Goal: Navigation & Orientation: Find specific page/section

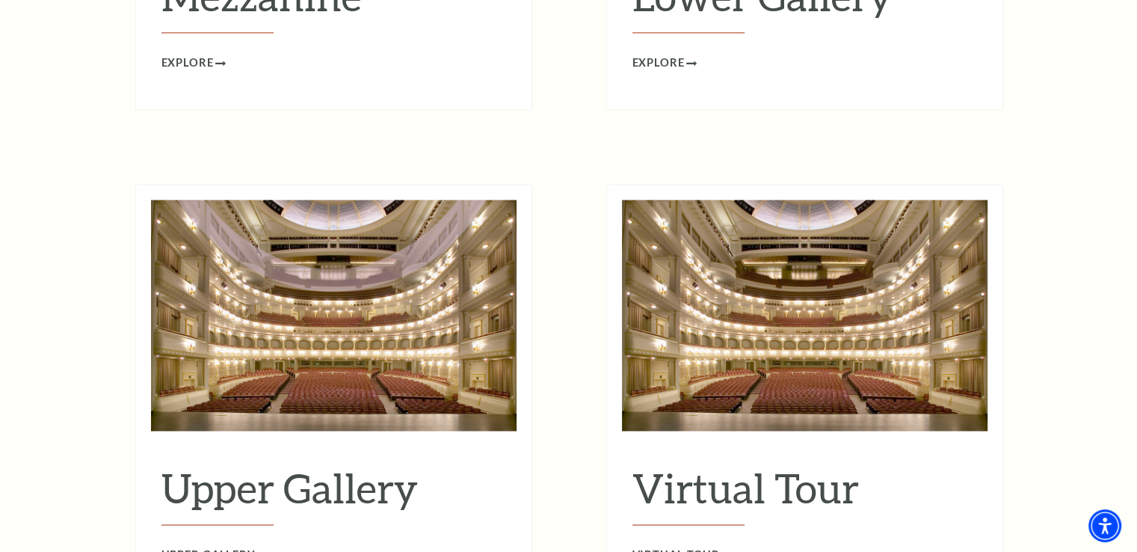
scroll to position [2379, 0]
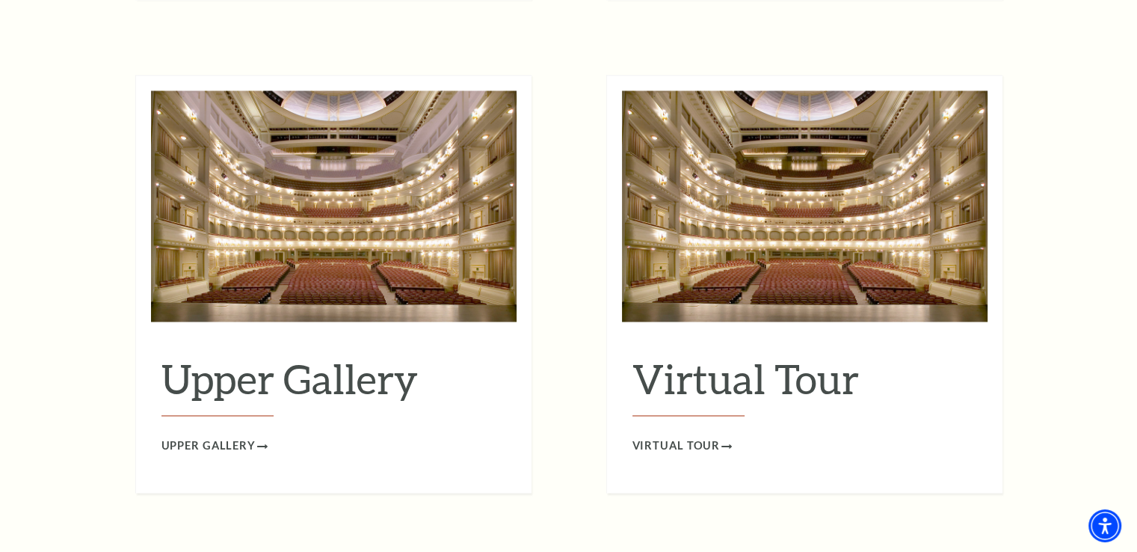
click at [369, 355] on h2 "Upper Gallery" at bounding box center [333, 384] width 345 height 61
click at [232, 437] on span "Upper Gallery" at bounding box center [208, 446] width 94 height 19
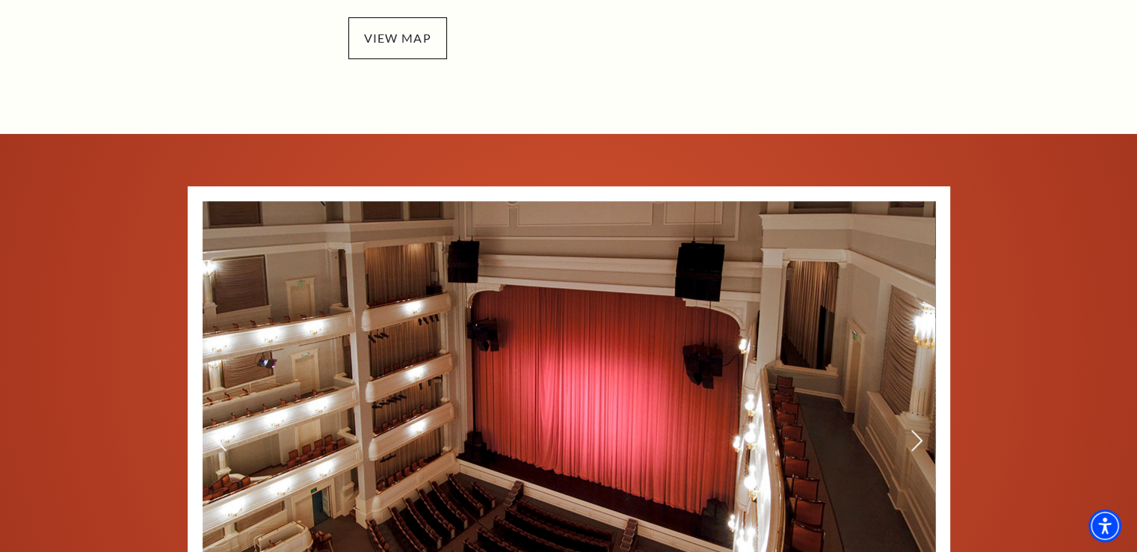
scroll to position [665, 0]
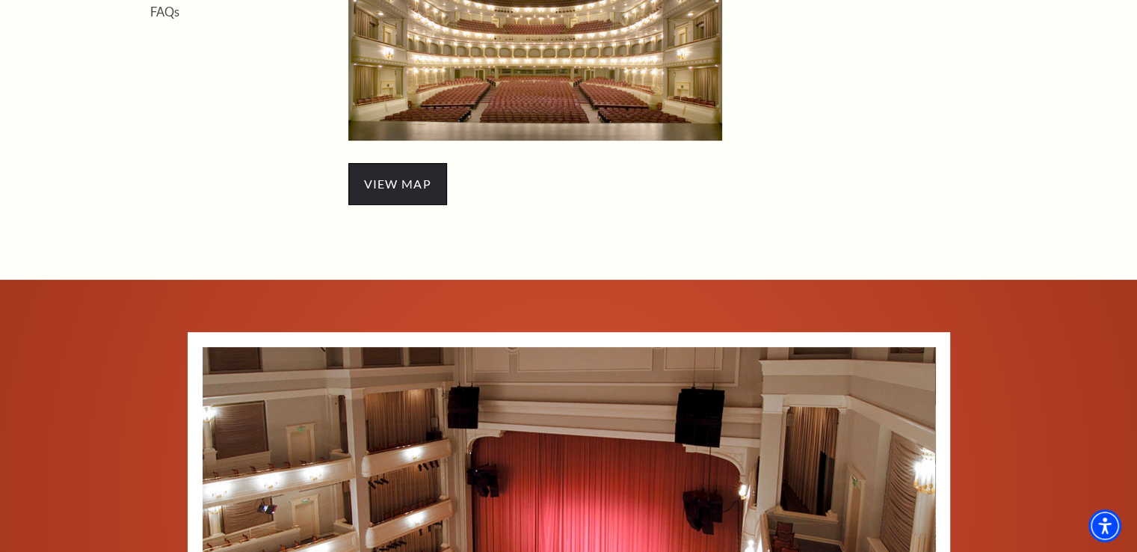
click at [402, 172] on span "view map" at bounding box center [397, 184] width 99 height 42
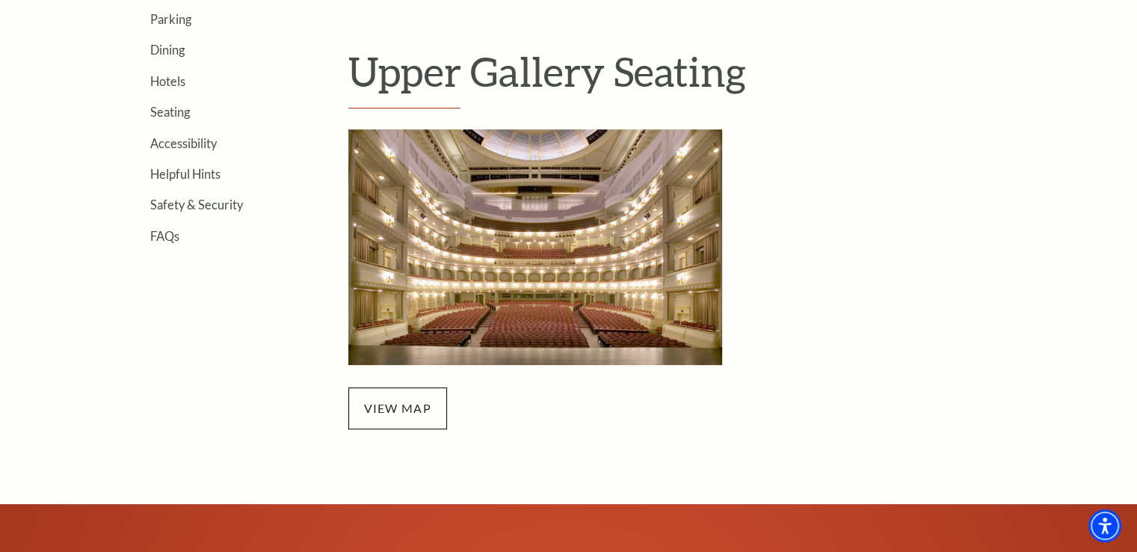
scroll to position [366, 0]
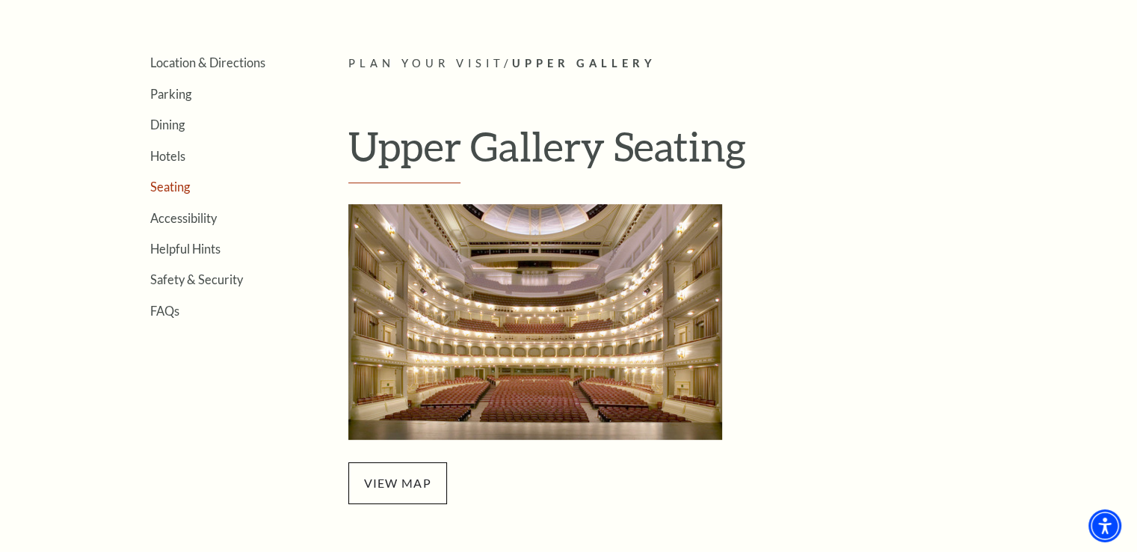
click at [168, 186] on link "Seating" at bounding box center [170, 186] width 40 height 14
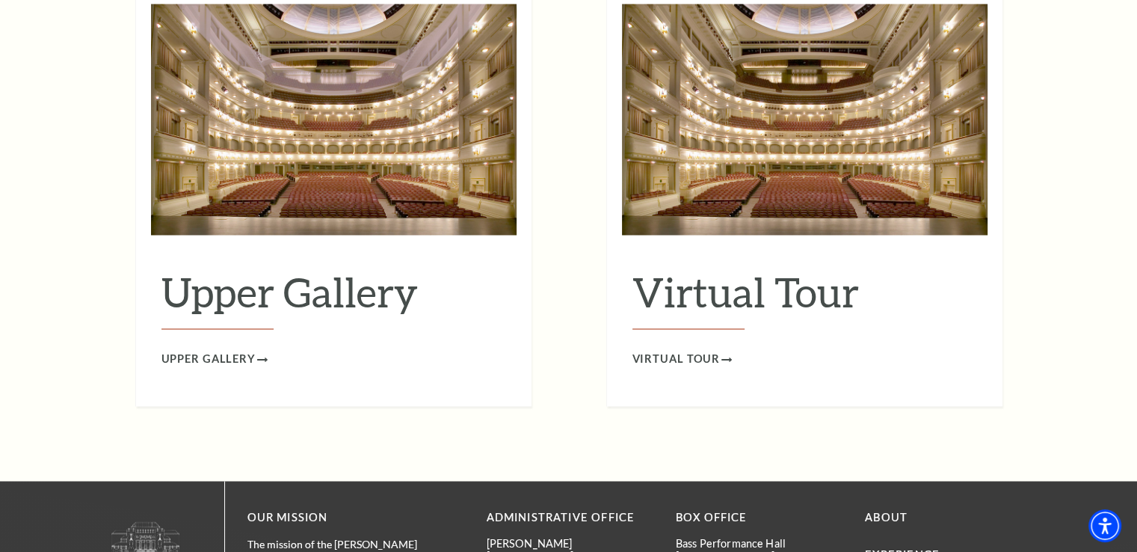
scroll to position [2542, 0]
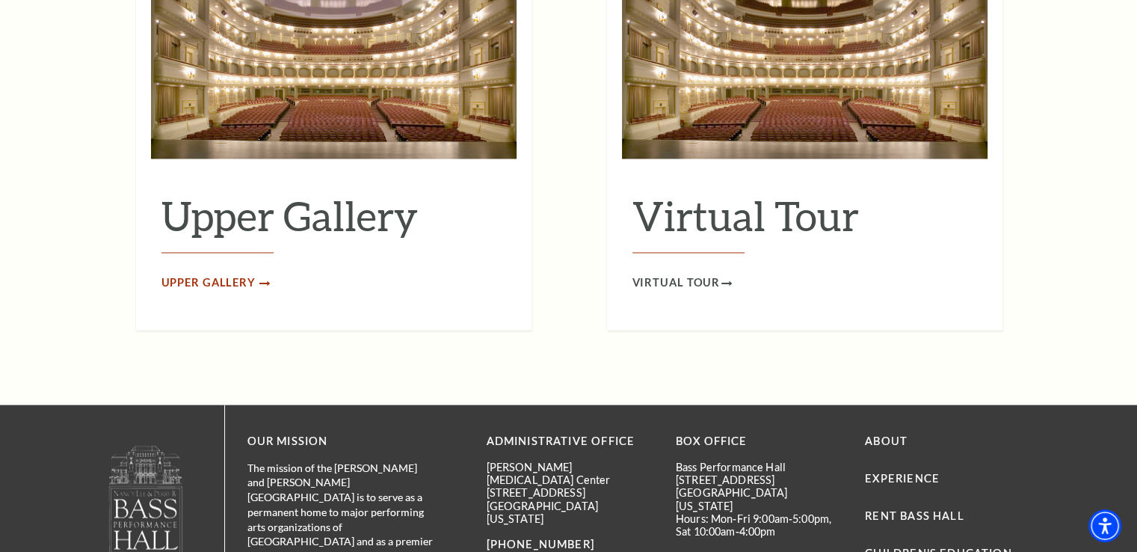
click at [229, 274] on span "Upper Gallery" at bounding box center [208, 283] width 94 height 19
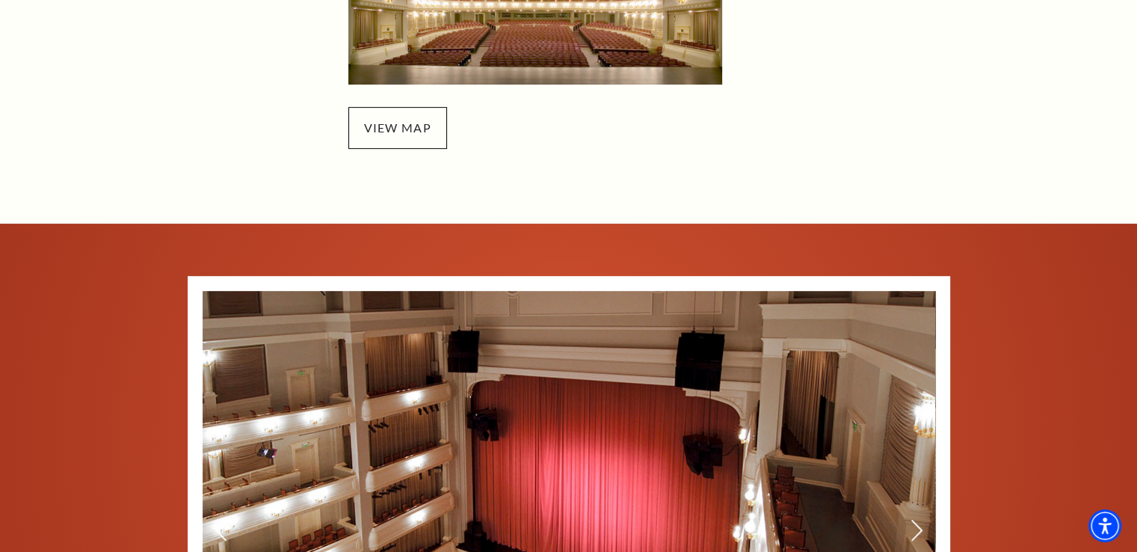
scroll to position [665, 0]
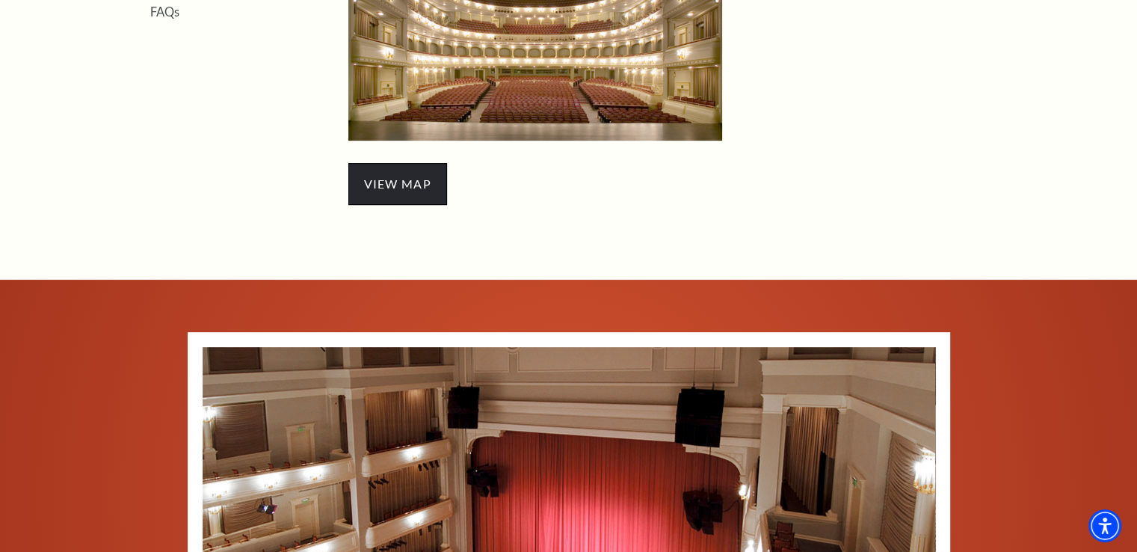
click at [416, 186] on span "view map" at bounding box center [397, 184] width 99 height 42
